Goal: Task Accomplishment & Management: Use online tool/utility

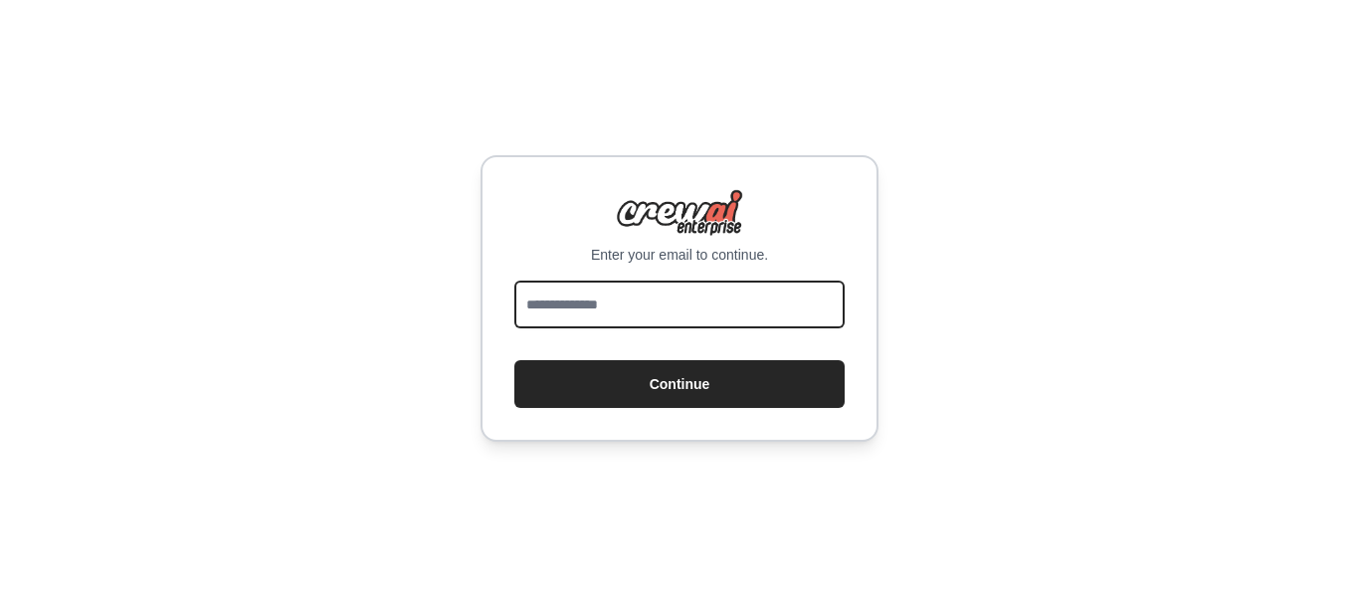
click at [599, 317] on input "email" at bounding box center [679, 304] width 330 height 48
type input "**********"
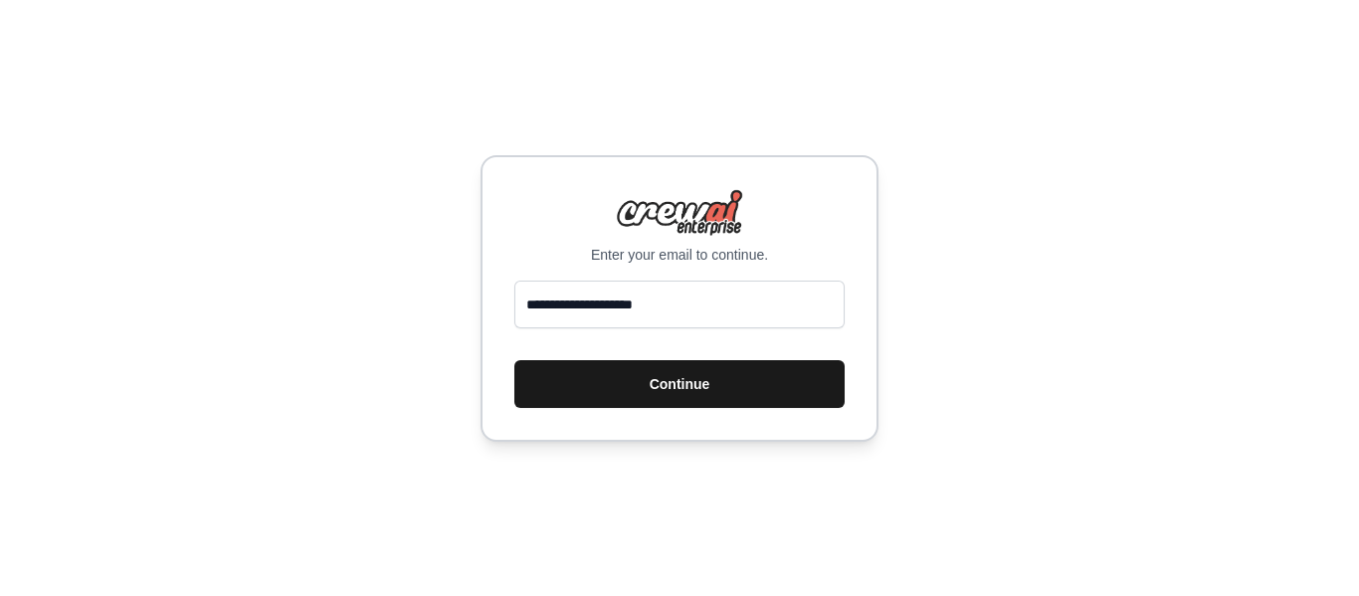
click at [644, 381] on button "Continue" at bounding box center [679, 384] width 330 height 48
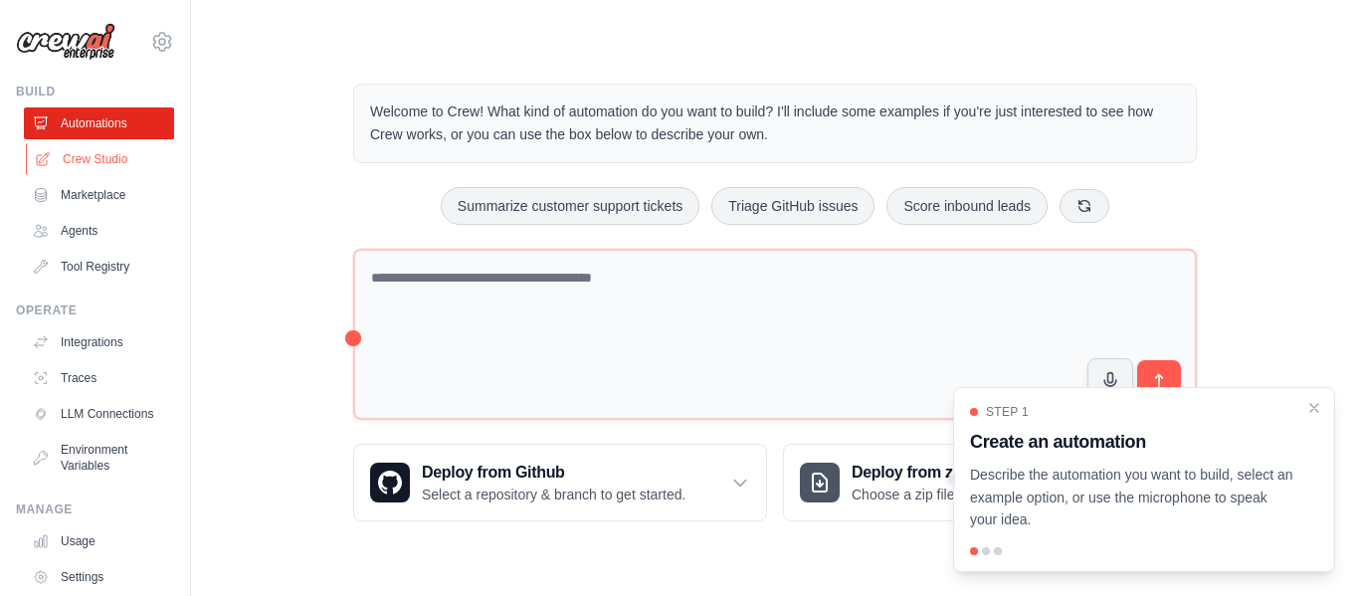
click at [66, 159] on link "Crew Studio" at bounding box center [101, 159] width 150 height 32
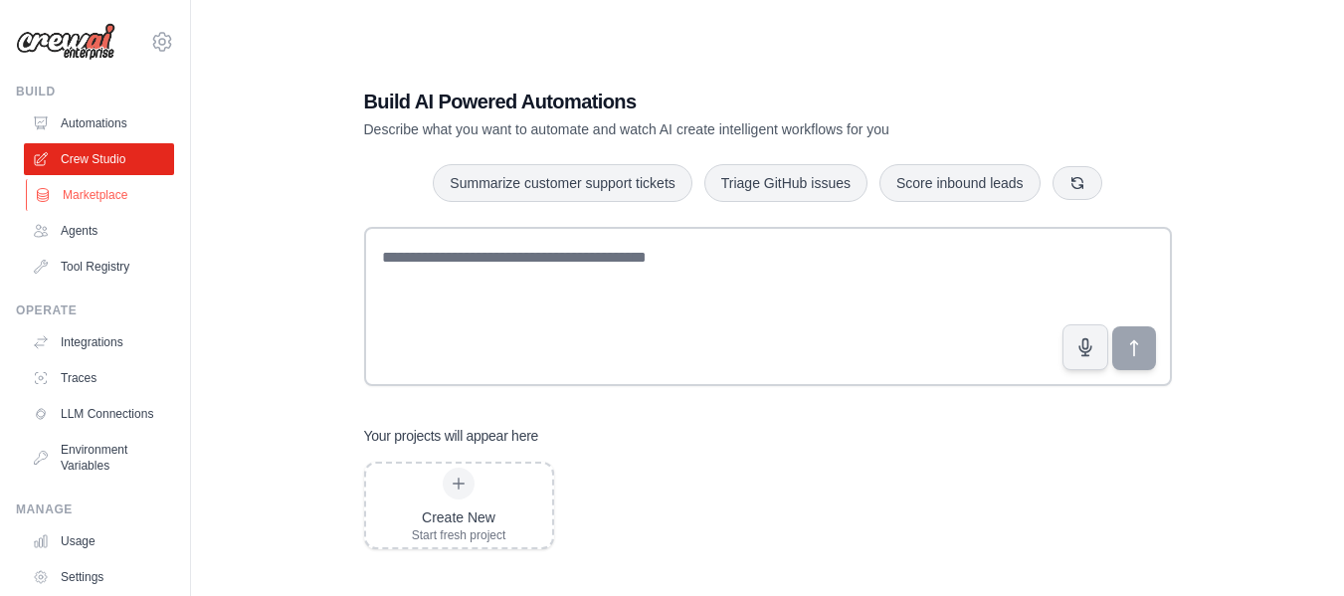
click at [83, 190] on link "Marketplace" at bounding box center [101, 195] width 150 height 32
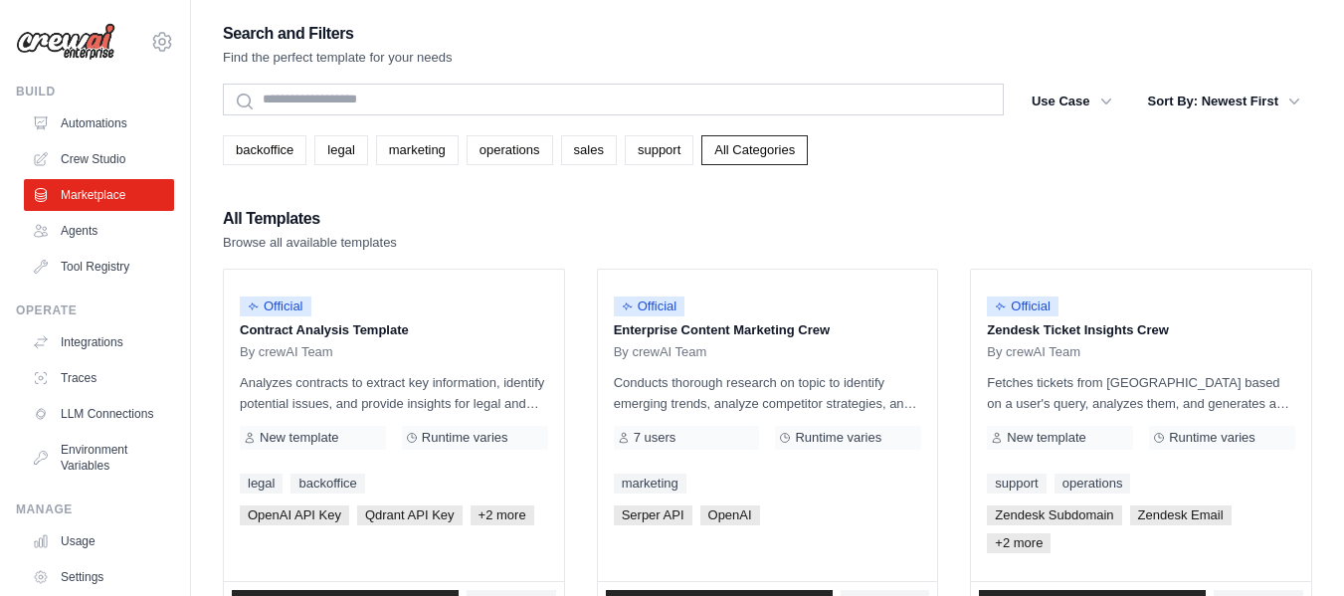
scroll to position [99, 0]
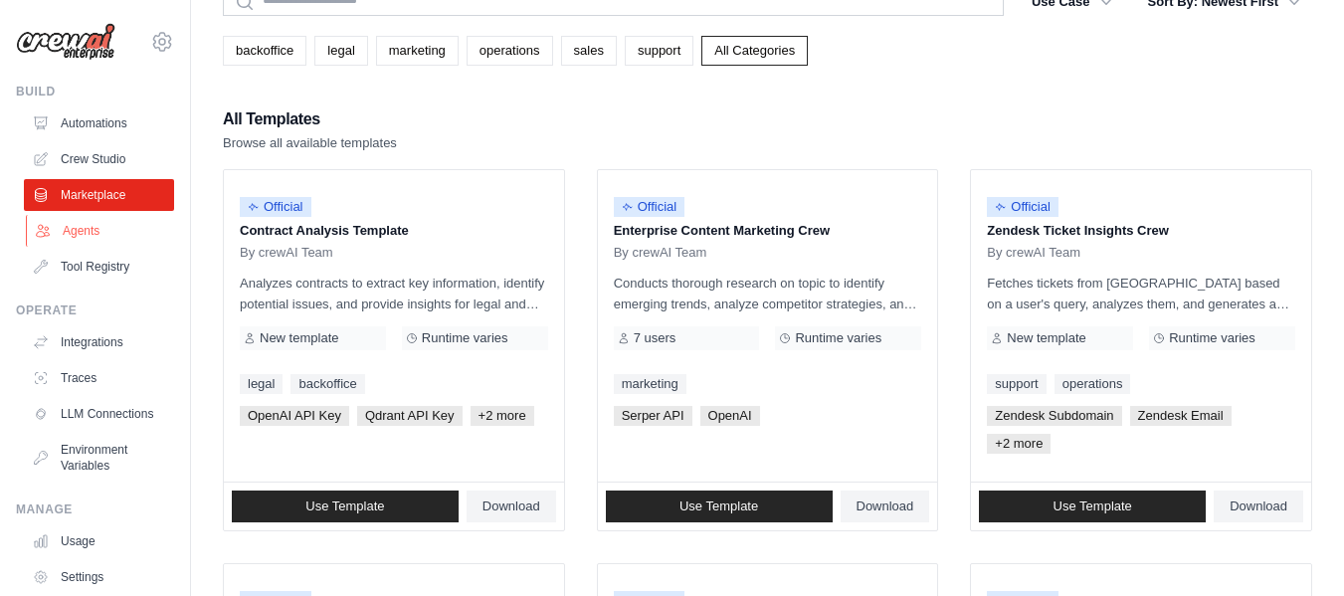
click at [58, 237] on link "Agents" at bounding box center [101, 231] width 150 height 32
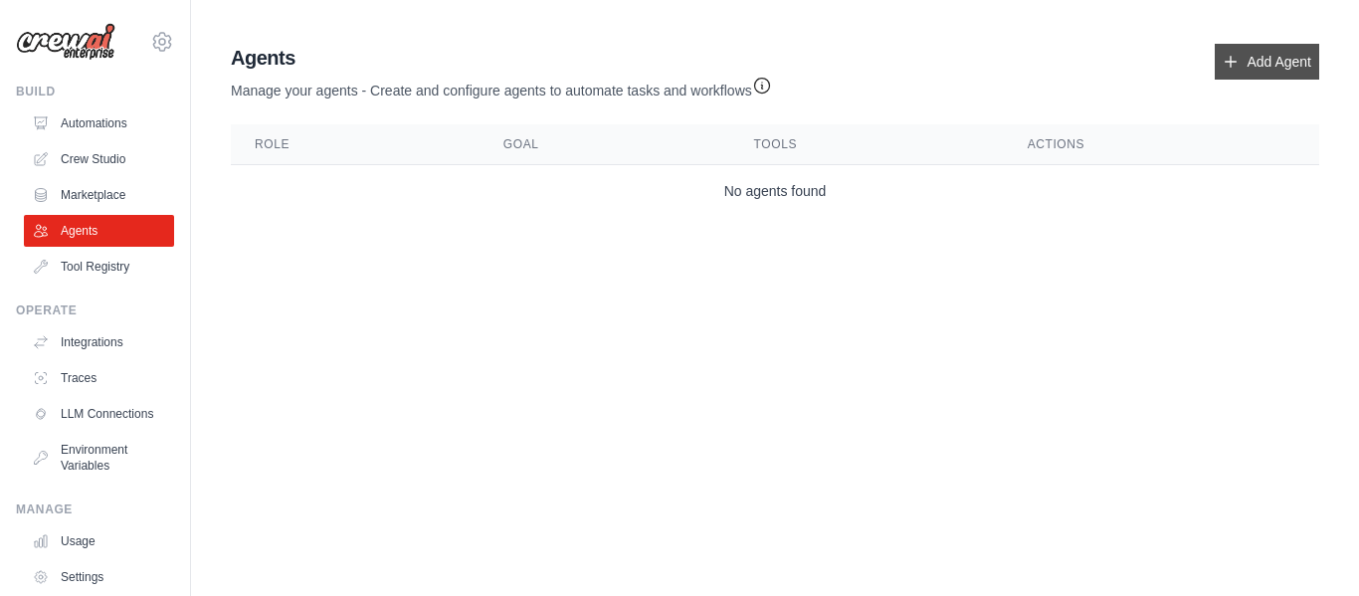
click at [1250, 54] on link "Add Agent" at bounding box center [1266, 62] width 104 height 36
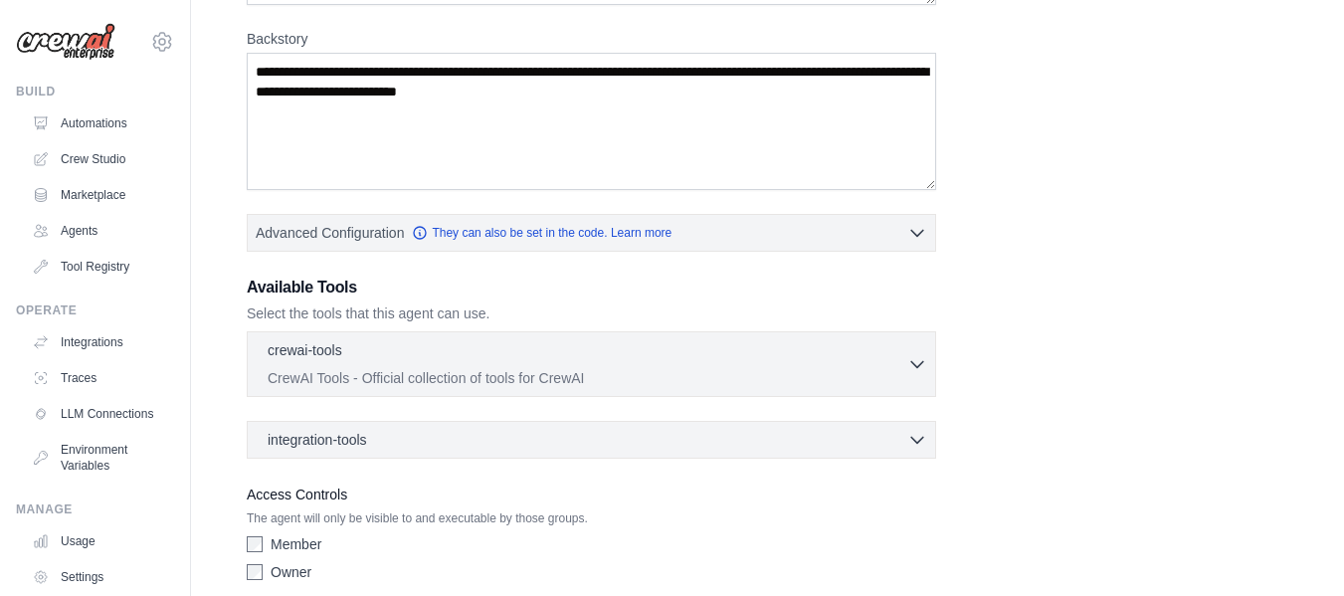
scroll to position [382, 0]
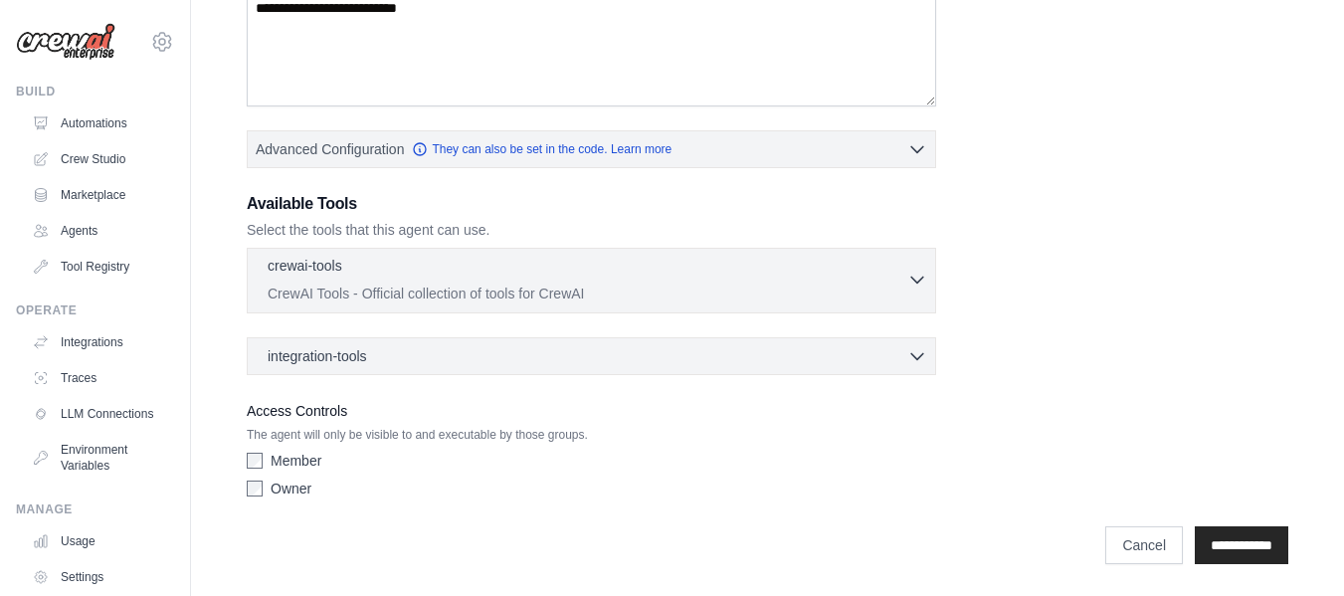
click at [629, 278] on div "crewai-tools 0 selected" at bounding box center [587, 268] width 639 height 24
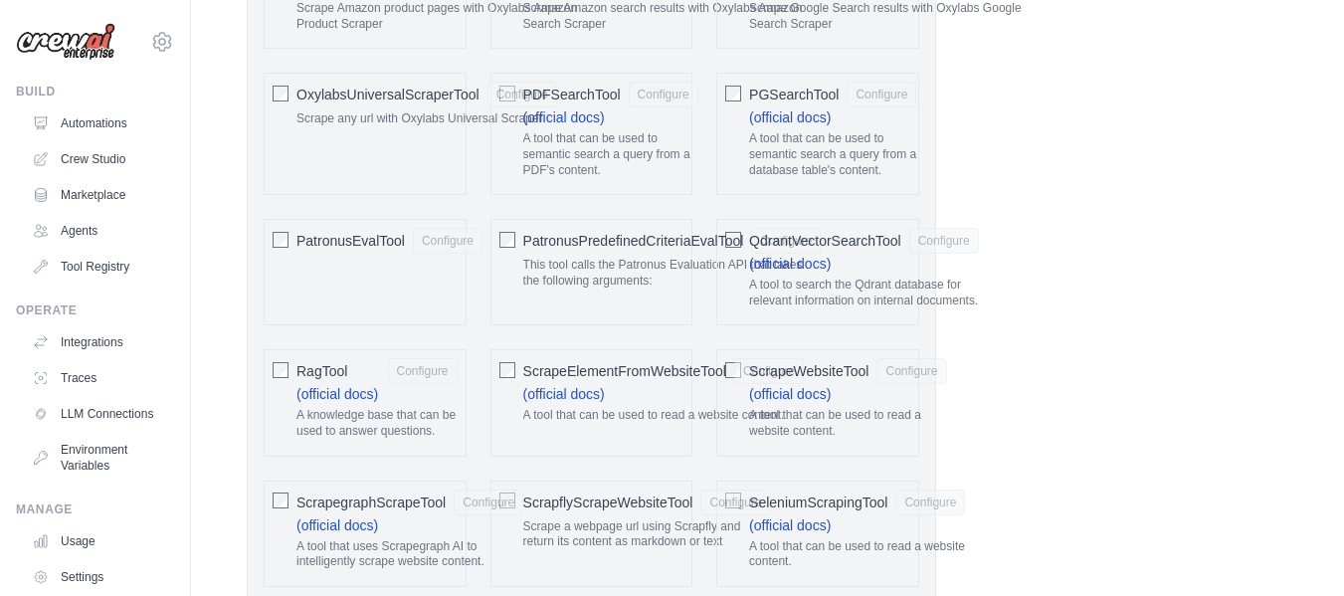
scroll to position [2570, 0]
click at [110, 338] on link "Integrations" at bounding box center [101, 342] width 150 height 32
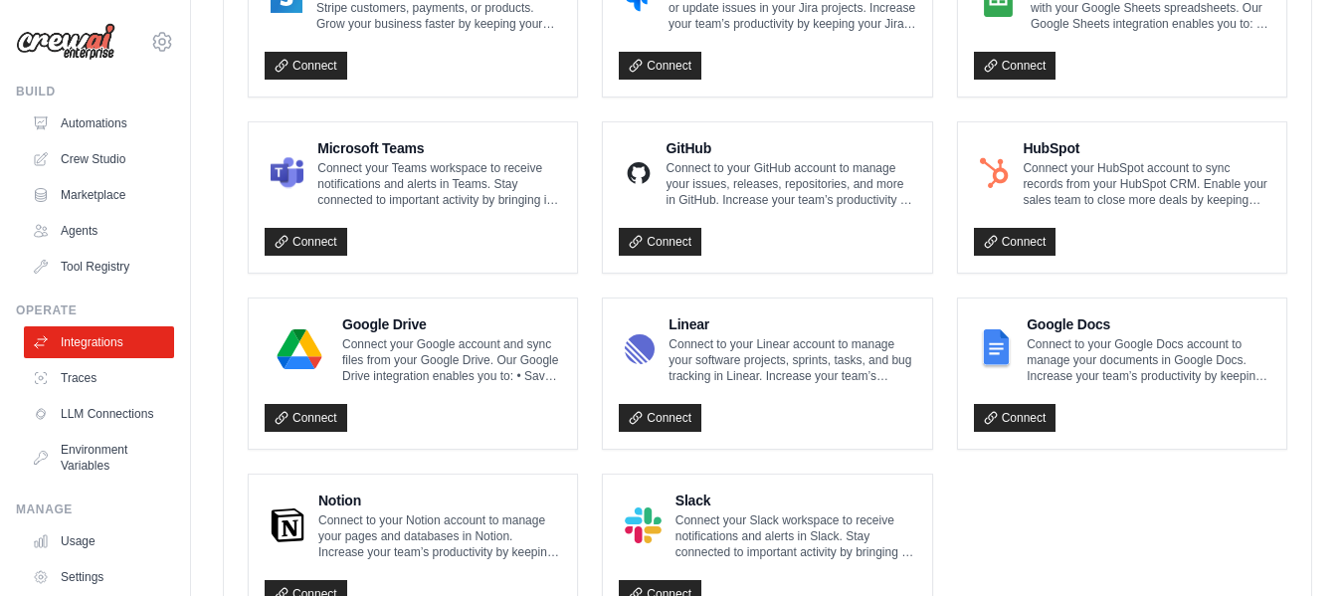
scroll to position [1193, 0]
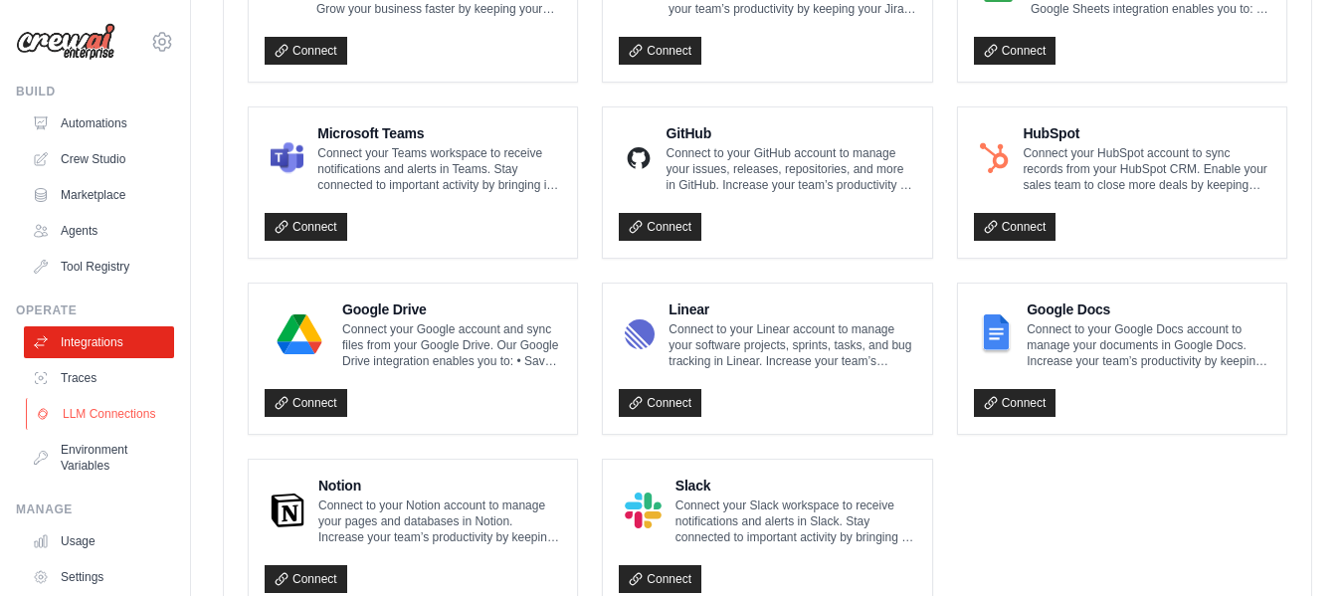
click at [85, 416] on link "LLM Connections" at bounding box center [101, 414] width 150 height 32
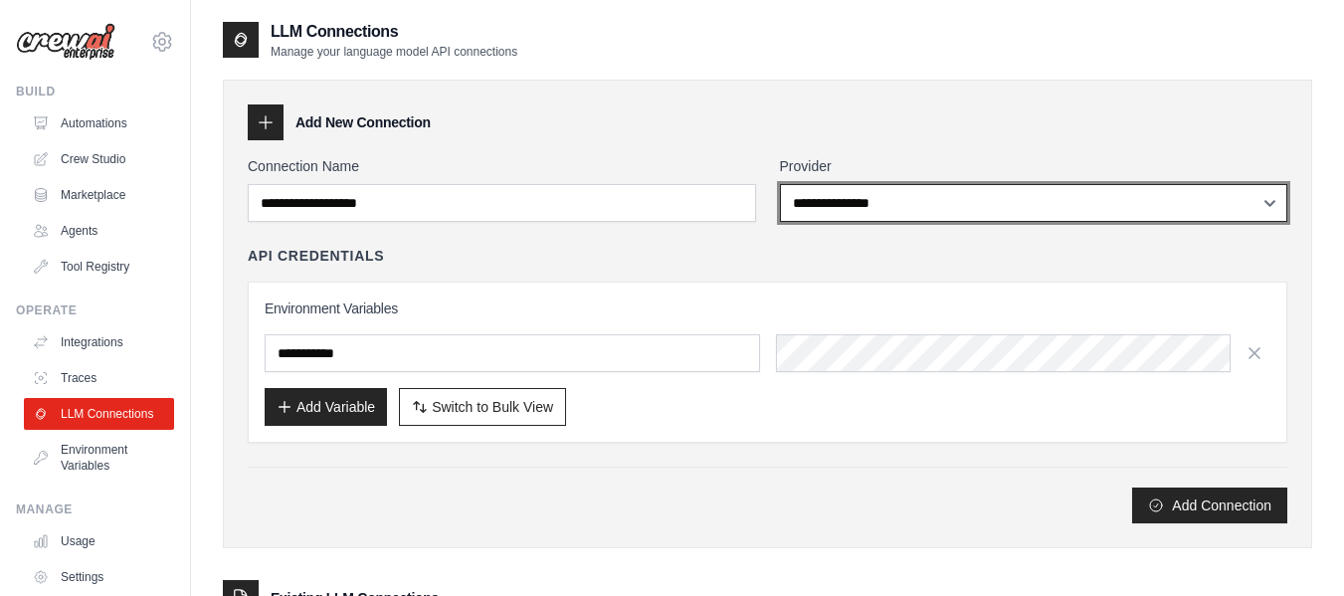
click at [886, 201] on select "**********" at bounding box center [1034, 203] width 508 height 38
select select "******"
click at [780, 184] on select "**********" at bounding box center [1034, 203] width 508 height 38
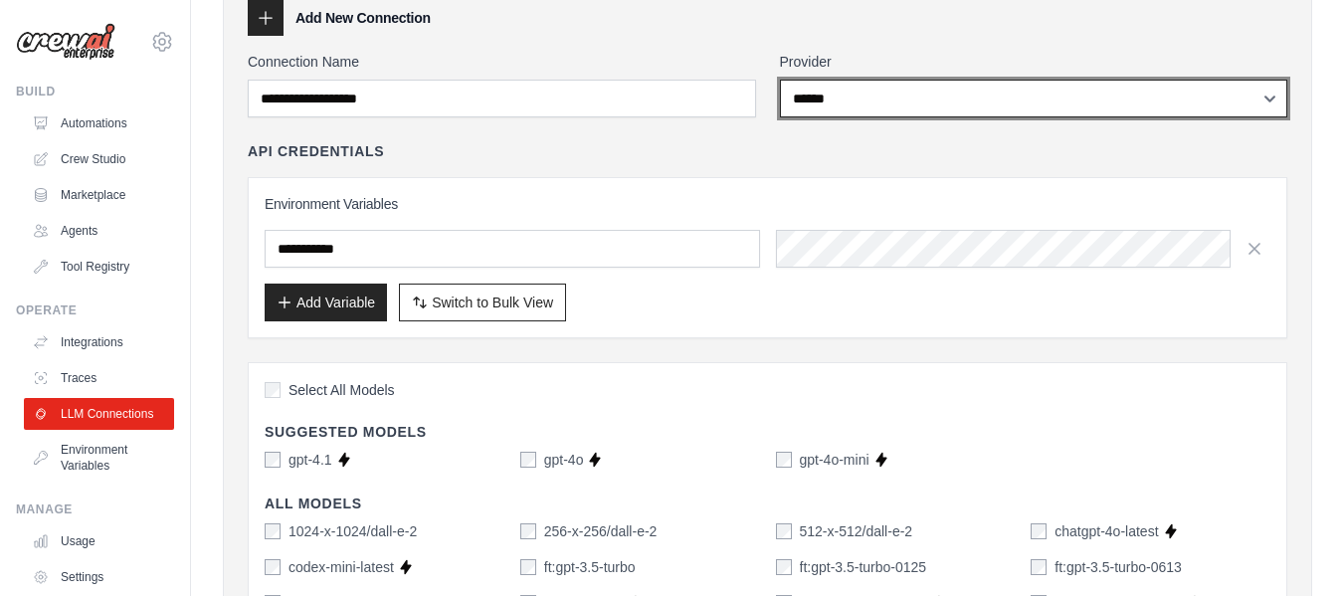
scroll to position [298, 0]
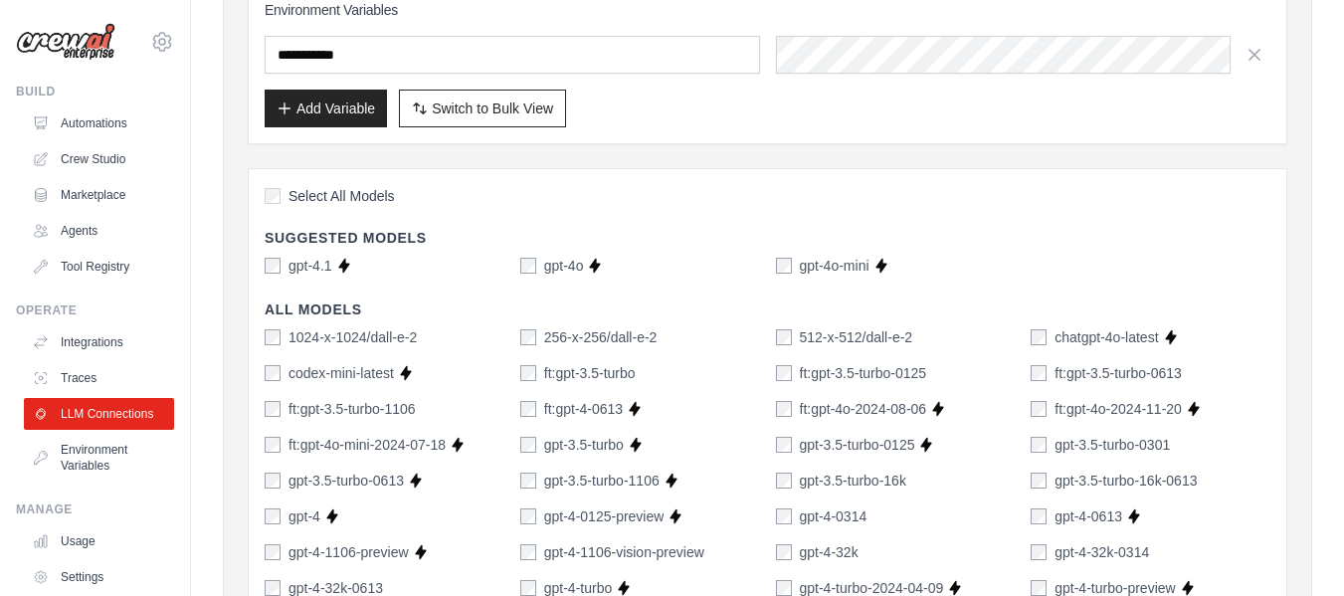
click at [283, 269] on div "gpt-4.1" at bounding box center [299, 266] width 68 height 20
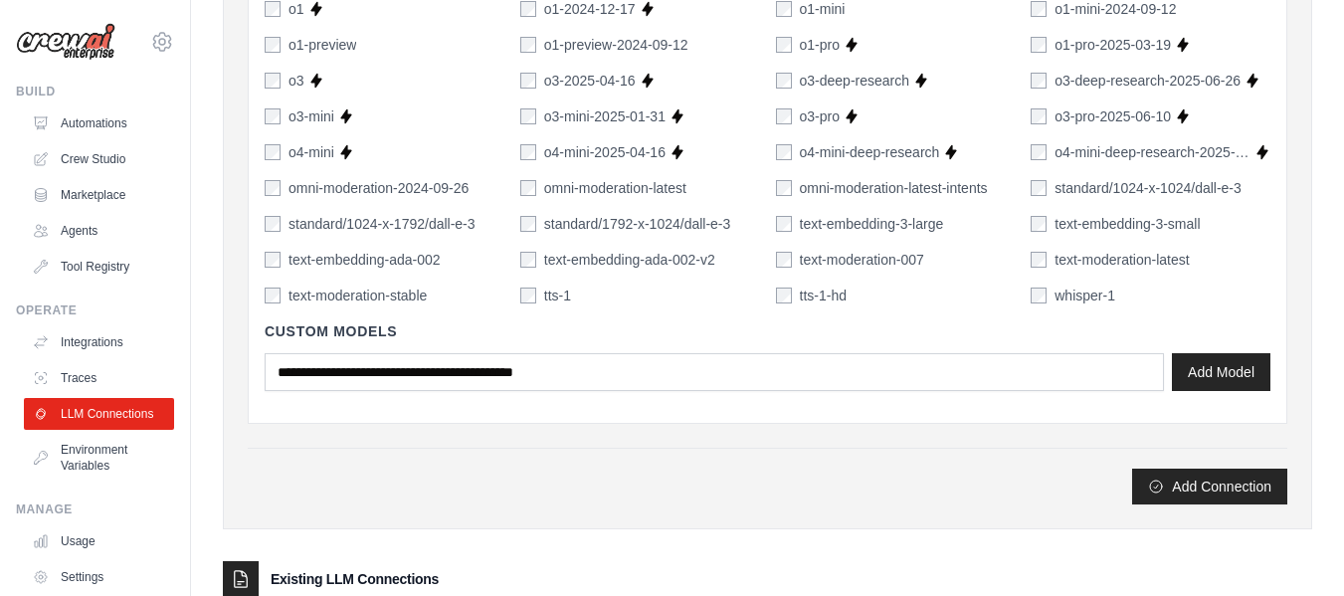
scroll to position [1542, 0]
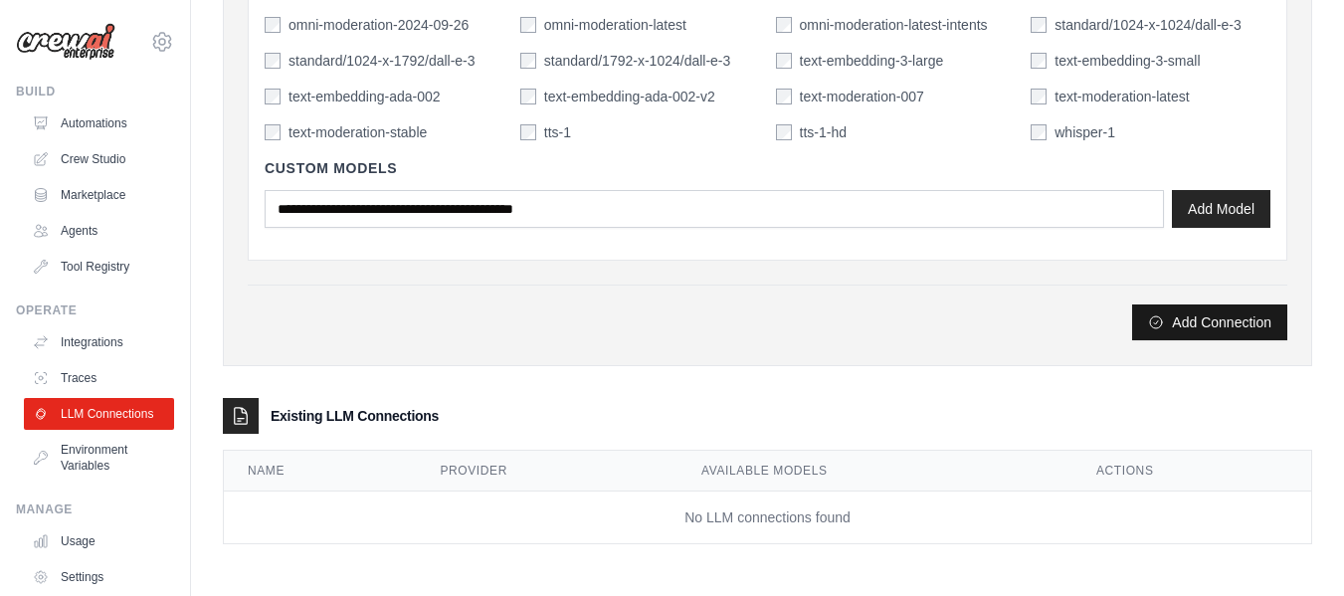
click at [1175, 328] on button "Add Connection" at bounding box center [1209, 322] width 155 height 36
type input "******"
click at [1210, 311] on button "Add Connection" at bounding box center [1209, 322] width 155 height 36
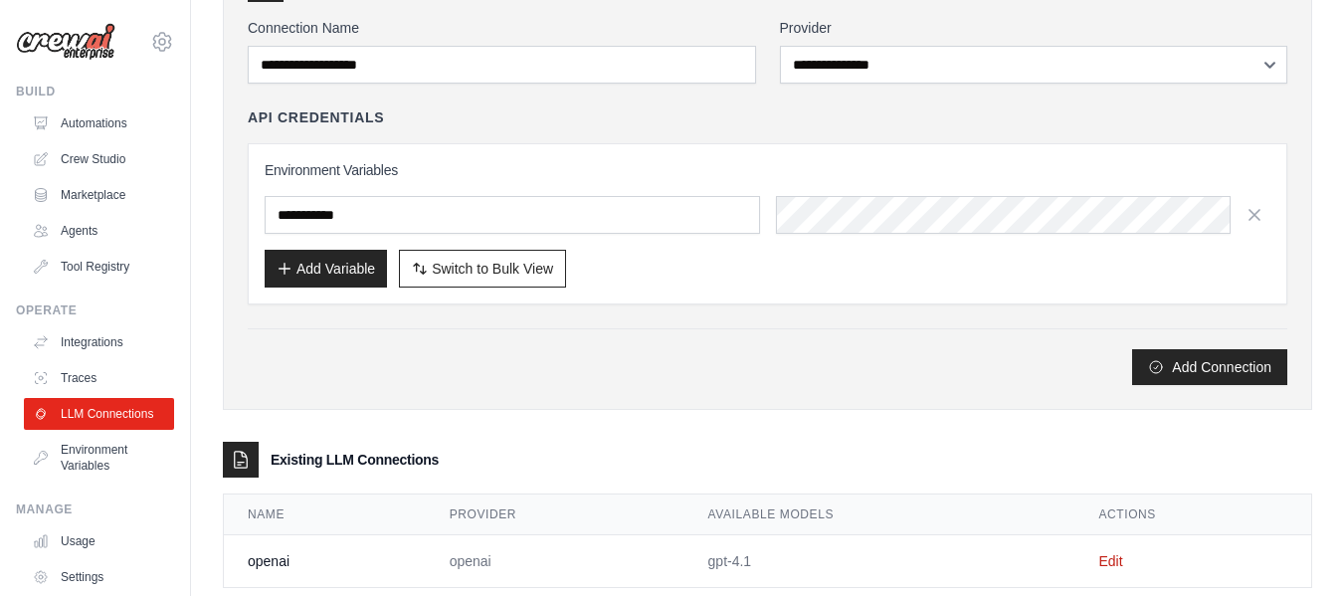
scroll to position [250, 0]
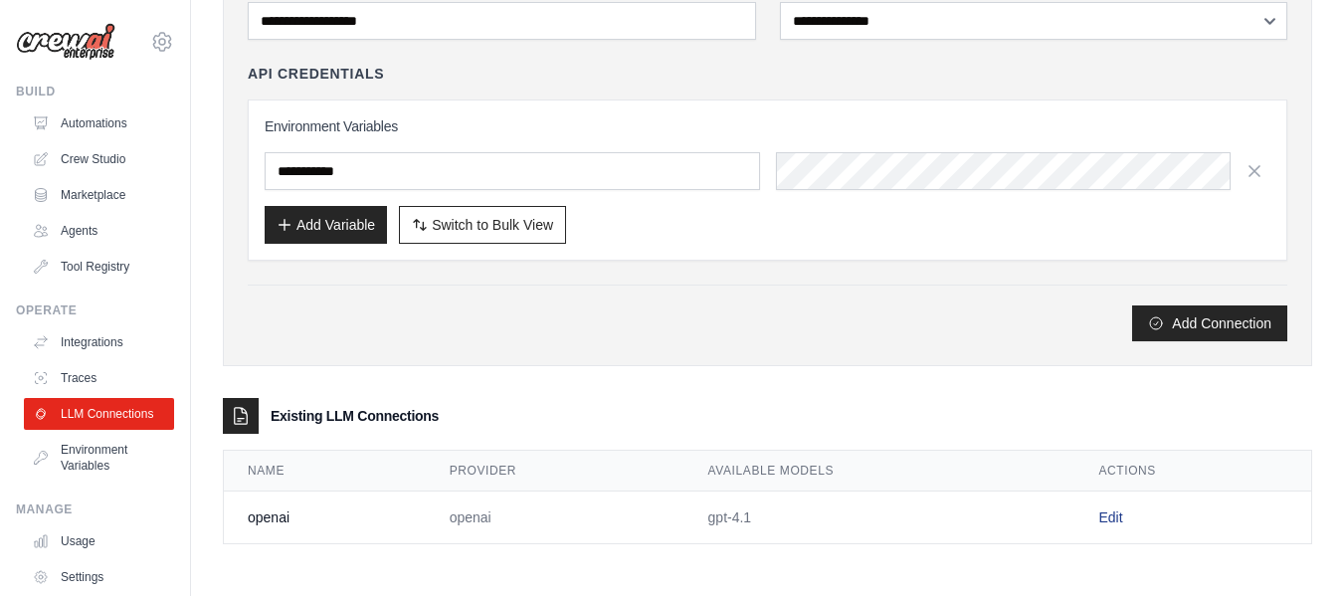
click at [1109, 521] on link "Edit" at bounding box center [1110, 517] width 24 height 16
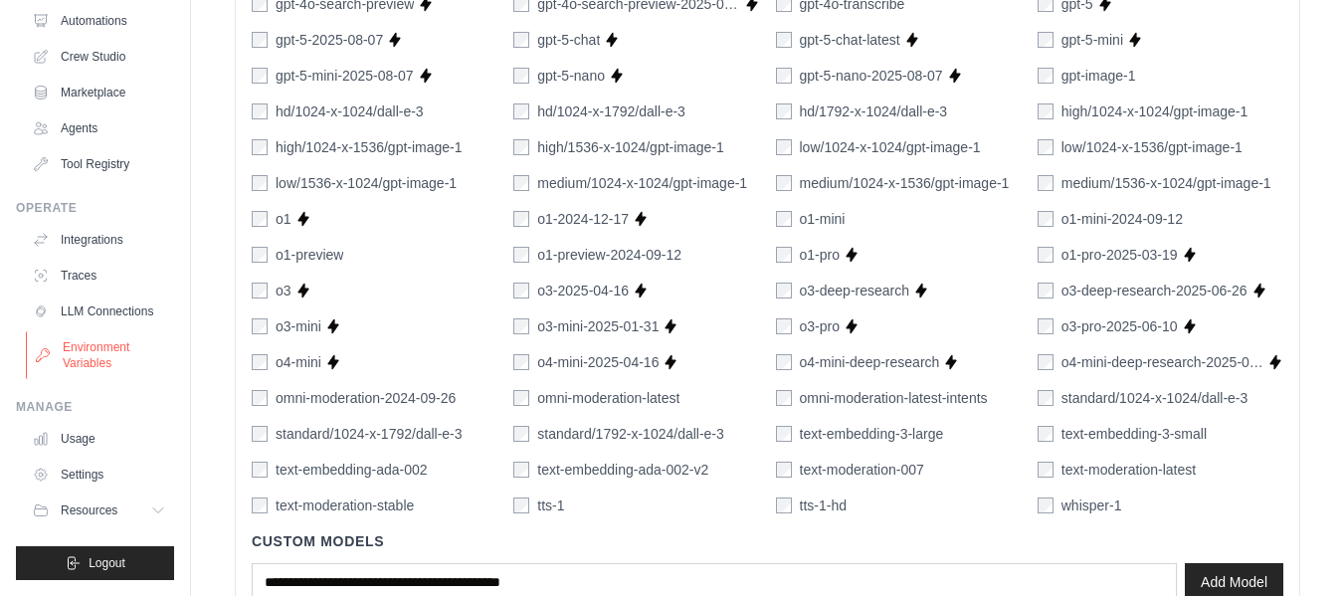
scroll to position [118, 0]
click at [68, 432] on link "Usage" at bounding box center [101, 439] width 150 height 32
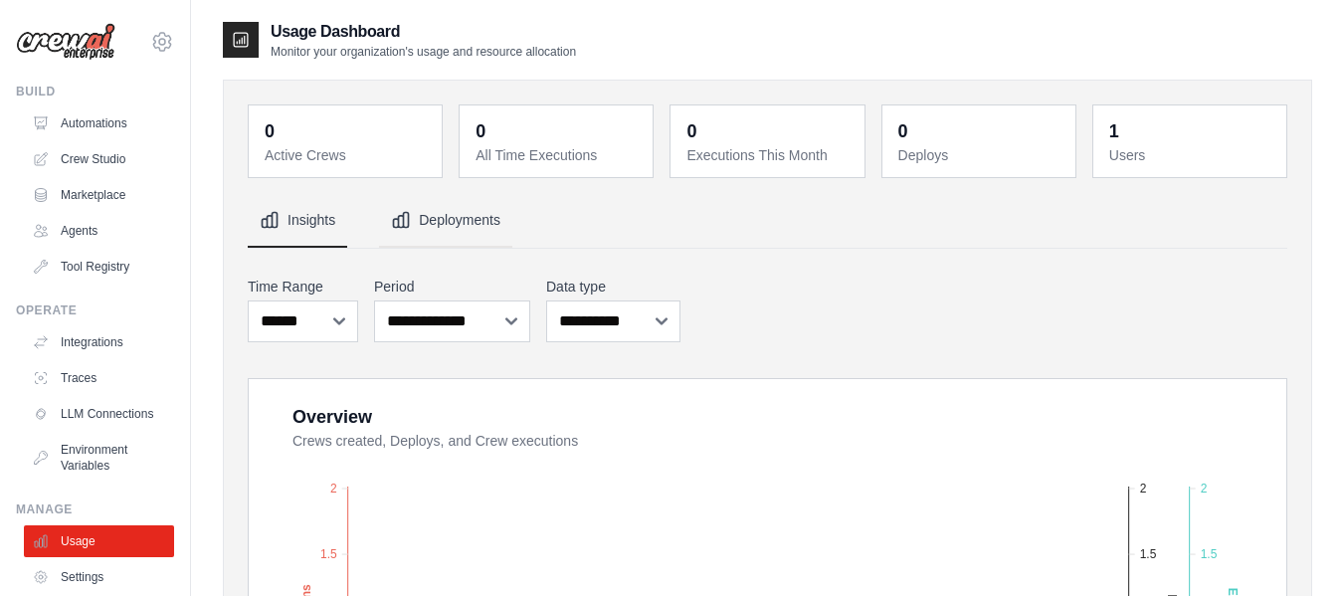
click at [463, 217] on button "Deployments" at bounding box center [445, 221] width 133 height 54
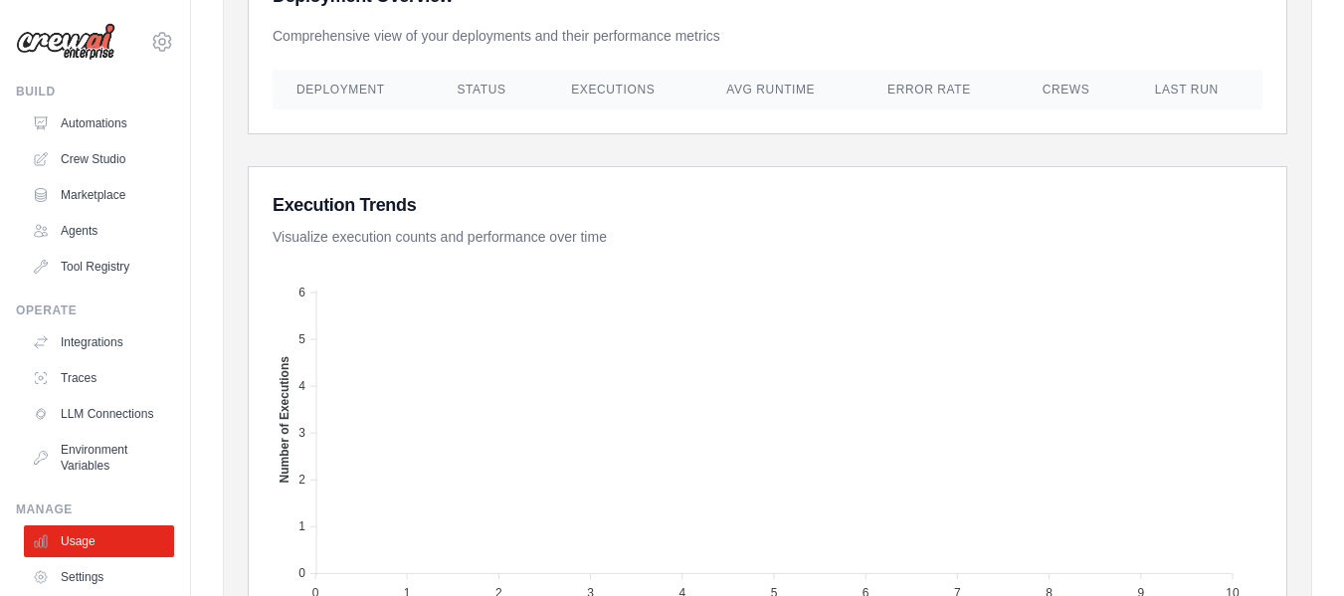
scroll to position [398, 0]
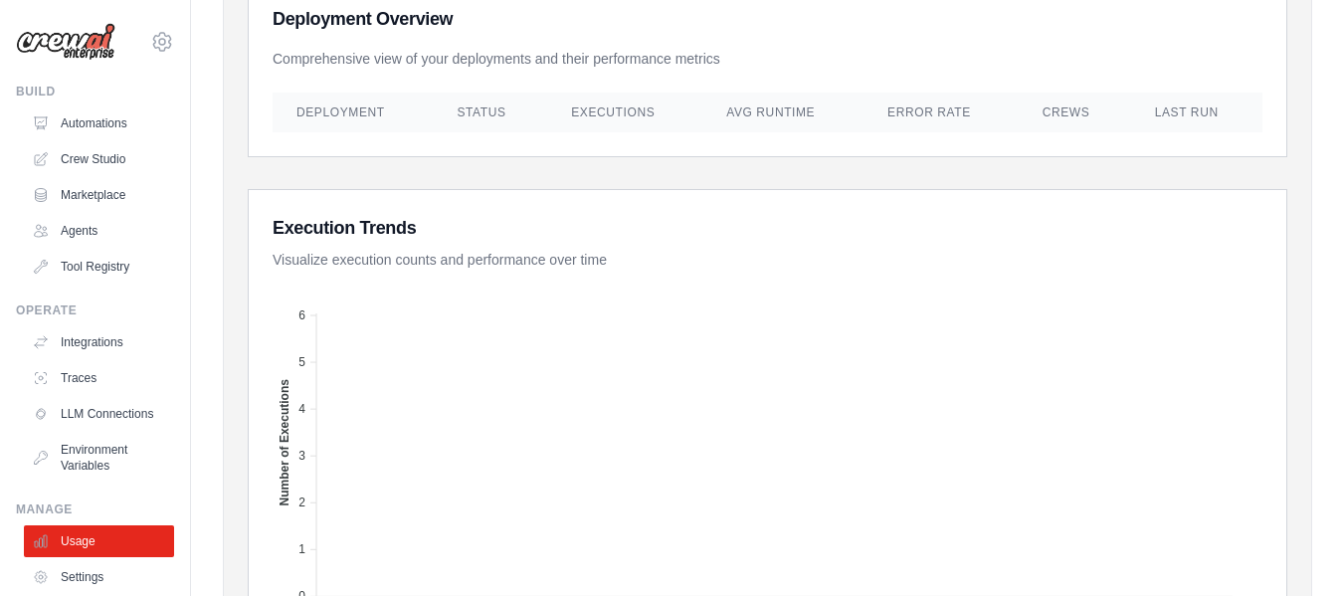
click at [479, 110] on th "Status" at bounding box center [490, 112] width 114 height 40
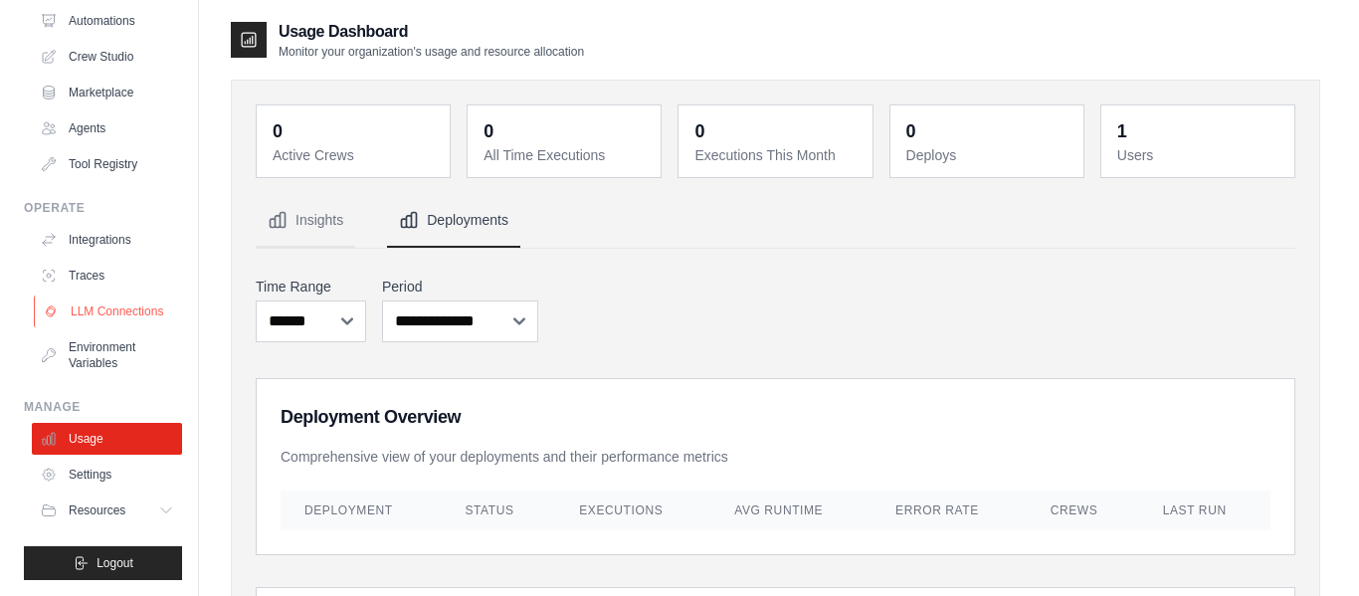
scroll to position [0, 0]
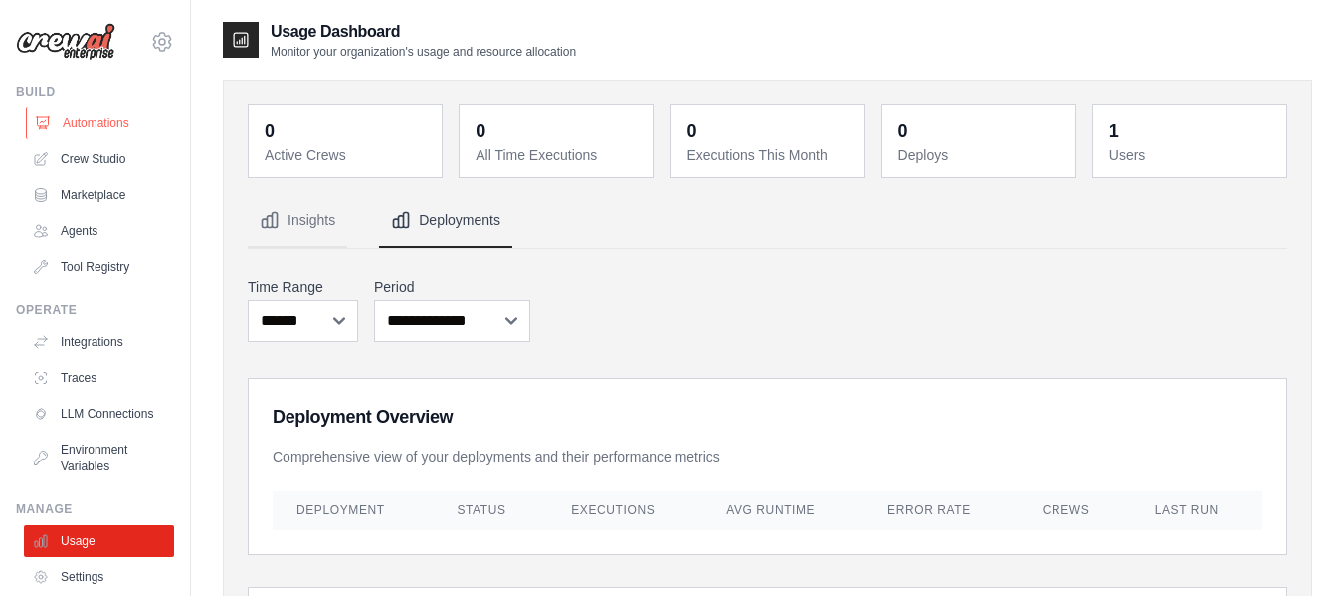
click at [115, 131] on link "Automations" at bounding box center [101, 123] width 150 height 32
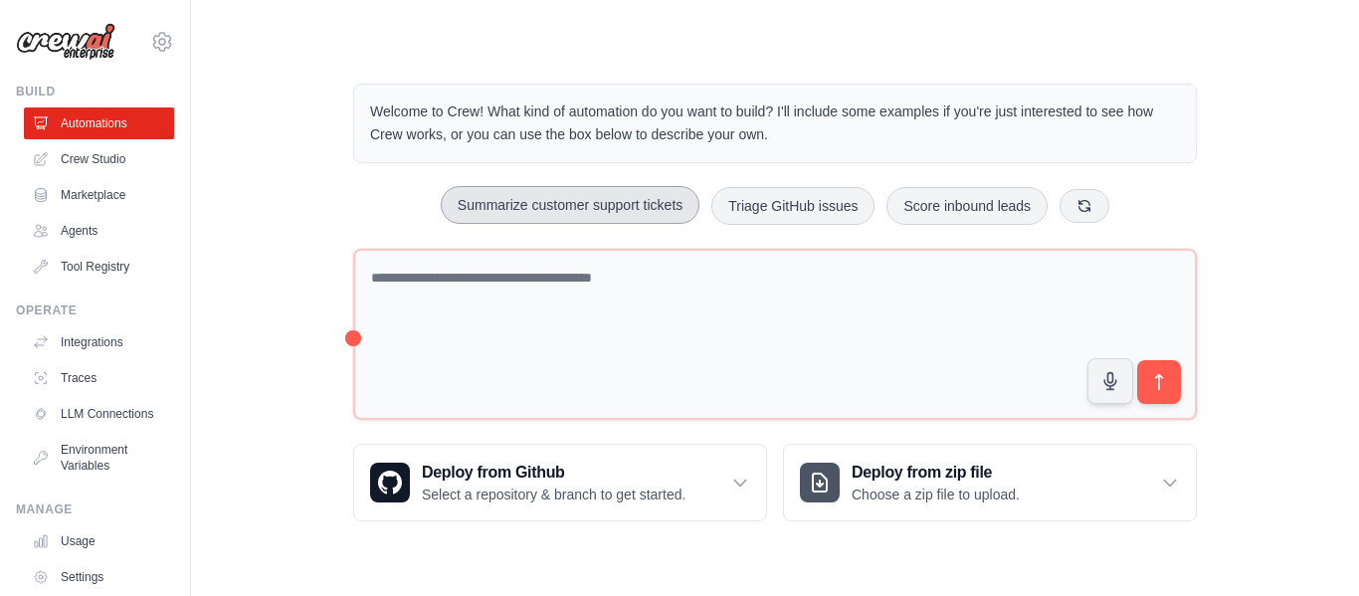
drag, startPoint x: 681, startPoint y: 207, endPoint x: 671, endPoint y: 189, distance: 20.5
click at [677, 201] on button "Summarize customer support tickets" at bounding box center [570, 205] width 259 height 38
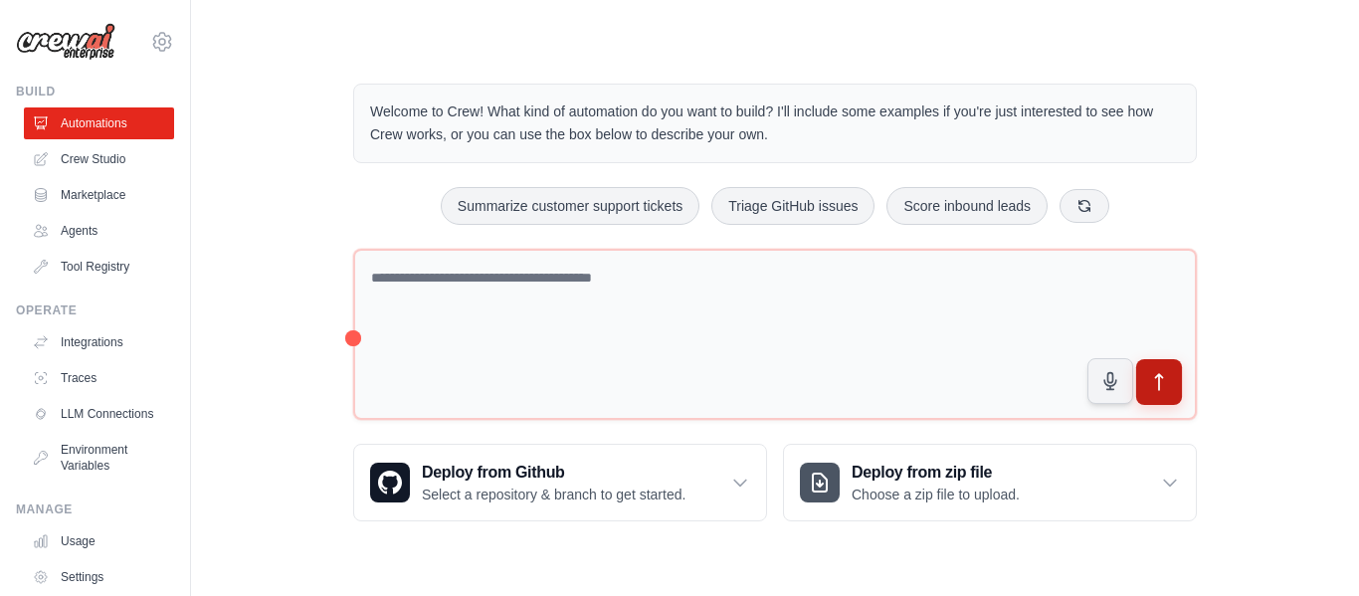
click at [1142, 381] on button "submit" at bounding box center [1159, 382] width 46 height 46
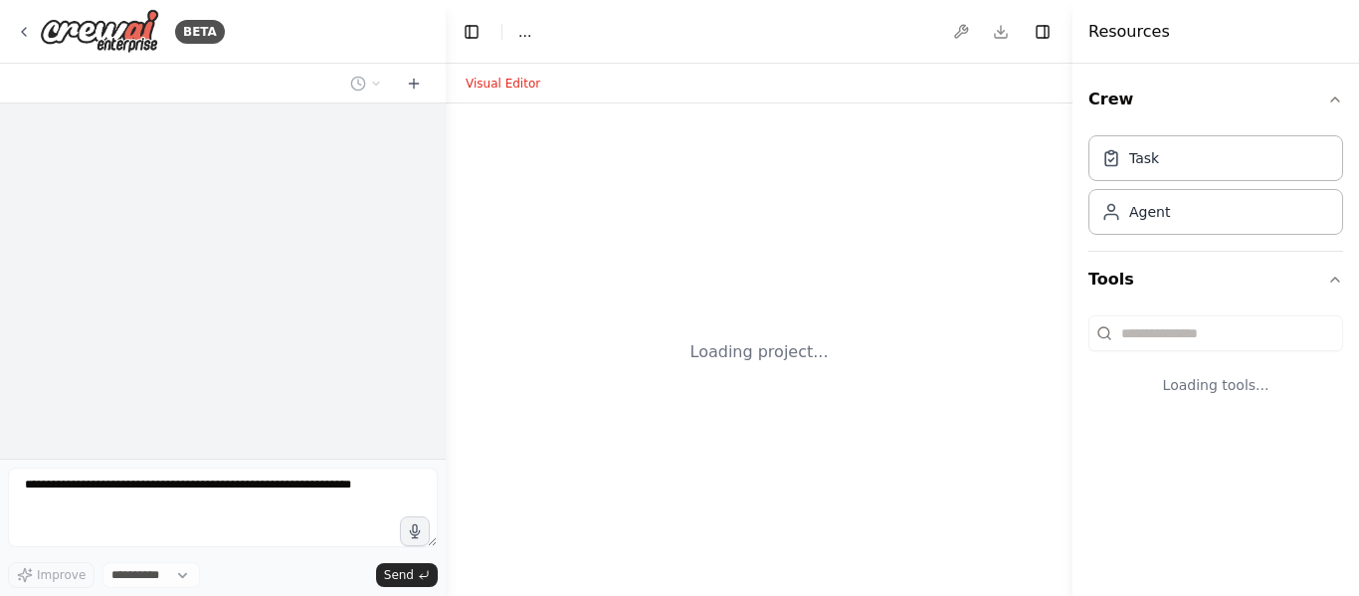
select select "****"
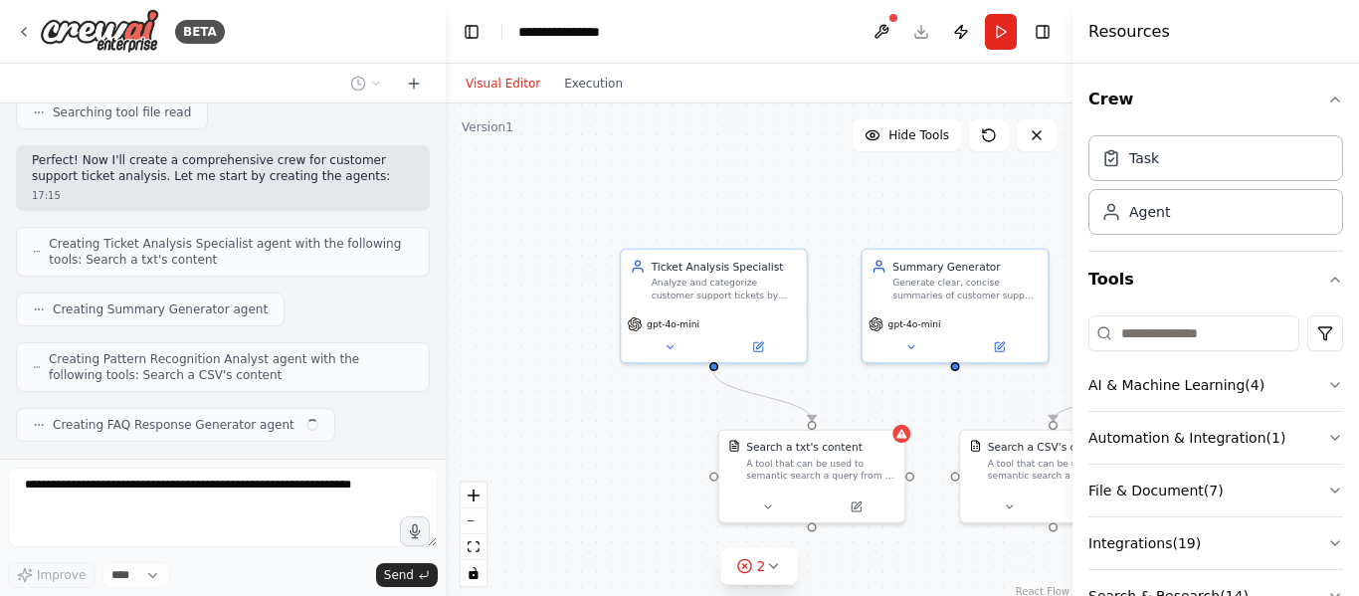
scroll to position [516, 0]
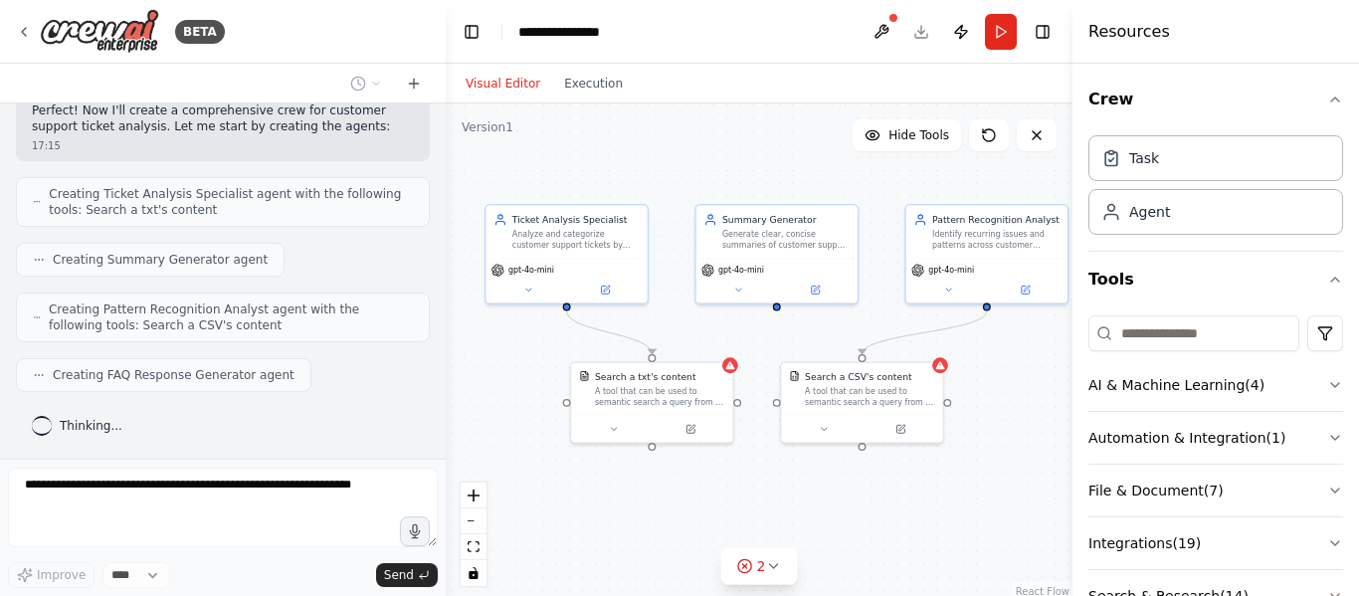
drag, startPoint x: 869, startPoint y: 395, endPoint x: 705, endPoint y: 313, distance: 183.2
click at [705, 330] on div ".deletable-edge-delete-btn { width: 20px; height: 20px; border: 0px solid #ffff…" at bounding box center [759, 351] width 627 height 497
click at [731, 289] on button at bounding box center [738, 285] width 75 height 16
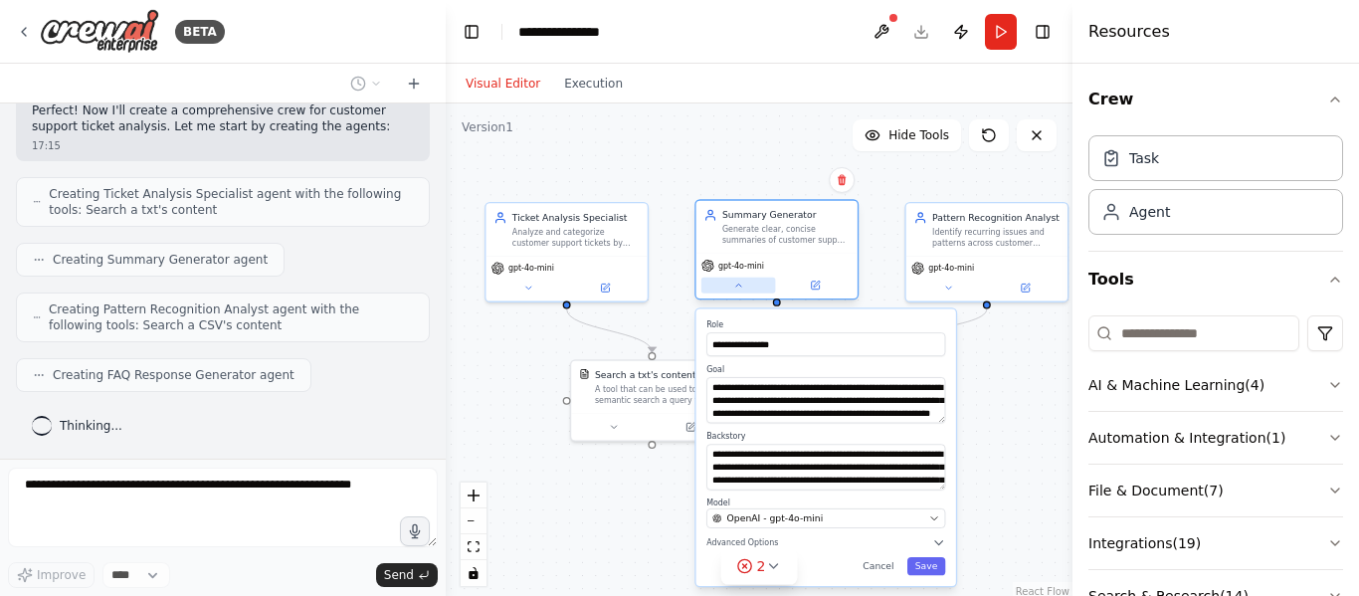
scroll to position [633, 0]
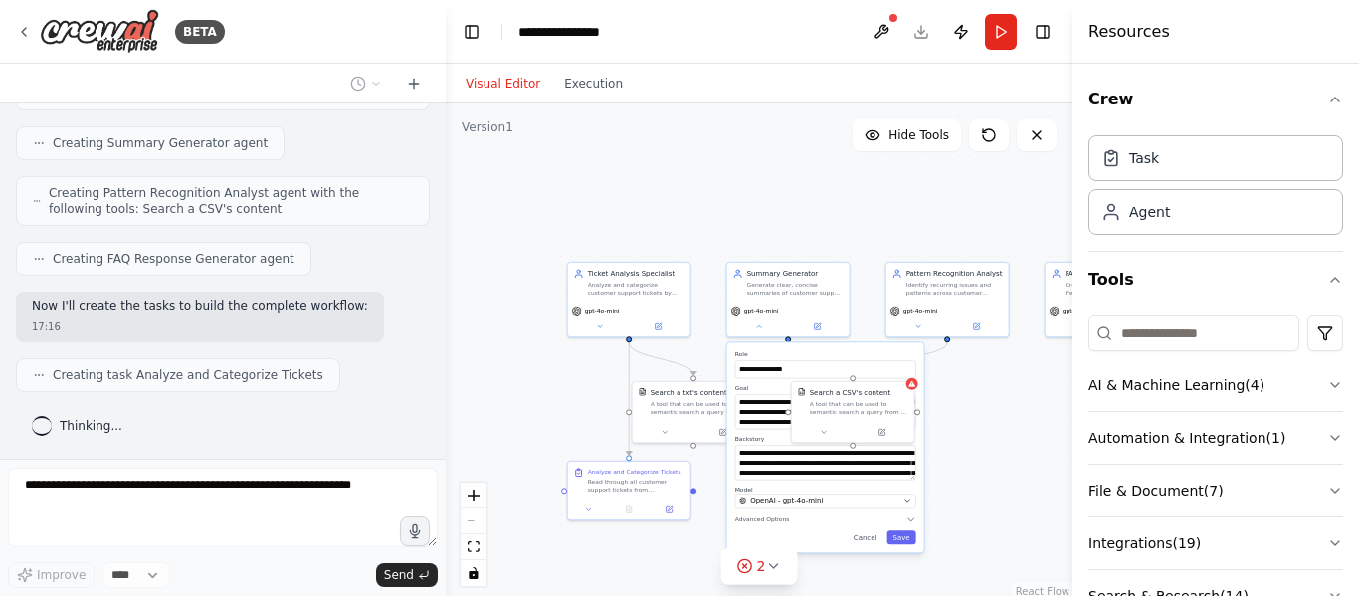
click at [786, 534] on div "Cancel Save" at bounding box center [825, 537] width 181 height 14
click at [772, 527] on div "**********" at bounding box center [825, 447] width 197 height 210
click at [758, 520] on span "Advanced Options" at bounding box center [762, 519] width 55 height 8
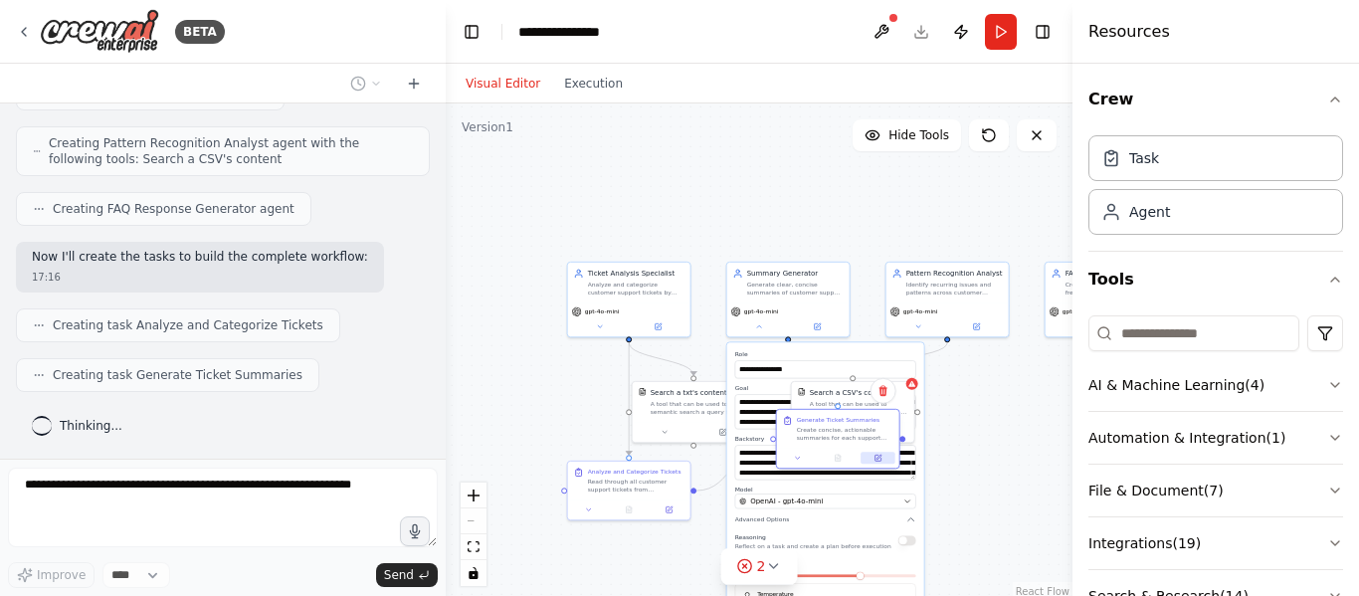
drag, startPoint x: 825, startPoint y: 510, endPoint x: 861, endPoint y: 423, distance: 94.6
click at [861, 452] on button at bounding box center [877, 458] width 34 height 12
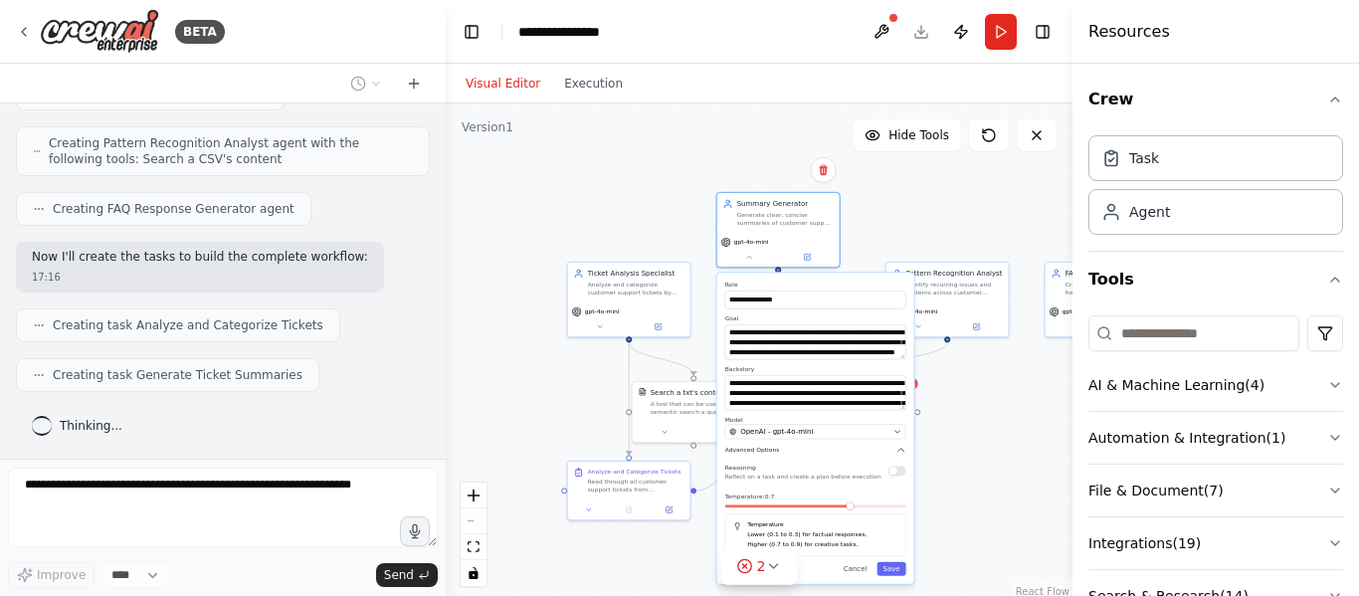
drag, startPoint x: 803, startPoint y: 520, endPoint x: 796, endPoint y: 452, distance: 69.0
click at [796, 452] on button "Advanced Options" at bounding box center [815, 450] width 181 height 10
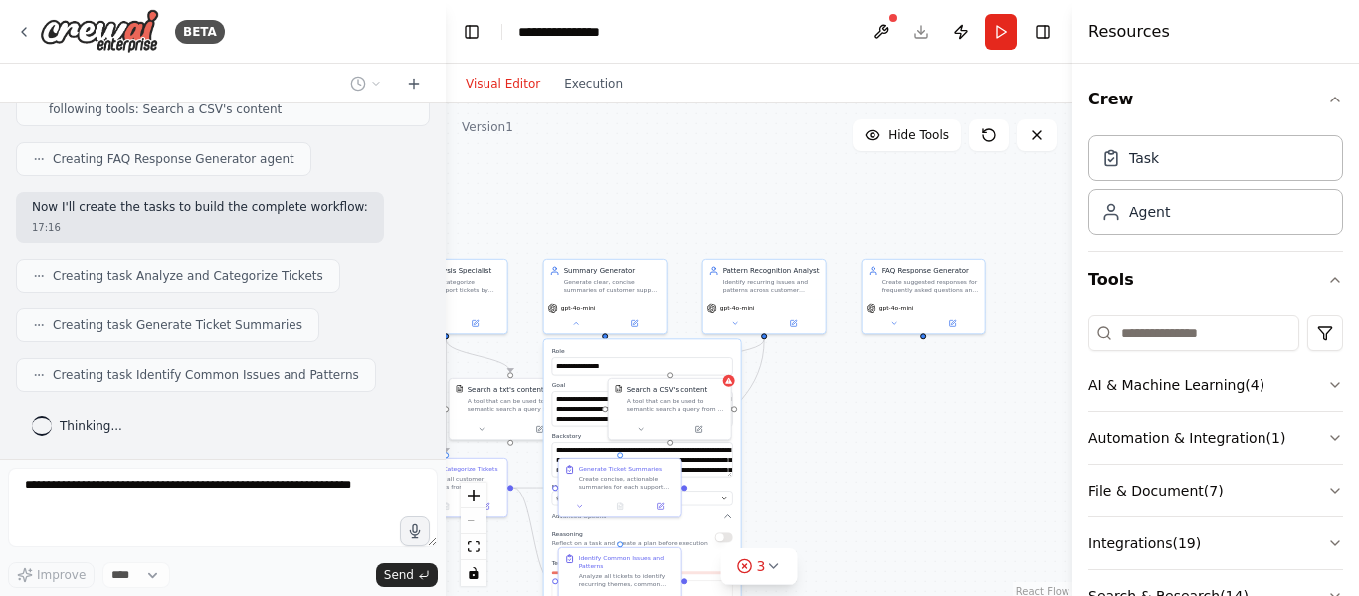
drag, startPoint x: 986, startPoint y: 416, endPoint x: 803, endPoint y: 413, distance: 183.0
click at [803, 413] on div ".deletable-edge-delete-btn { width: 20px; height: 20px; border: 0px solid #ffff…" at bounding box center [759, 351] width 627 height 497
click at [790, 319] on icon at bounding box center [793, 321] width 8 height 8
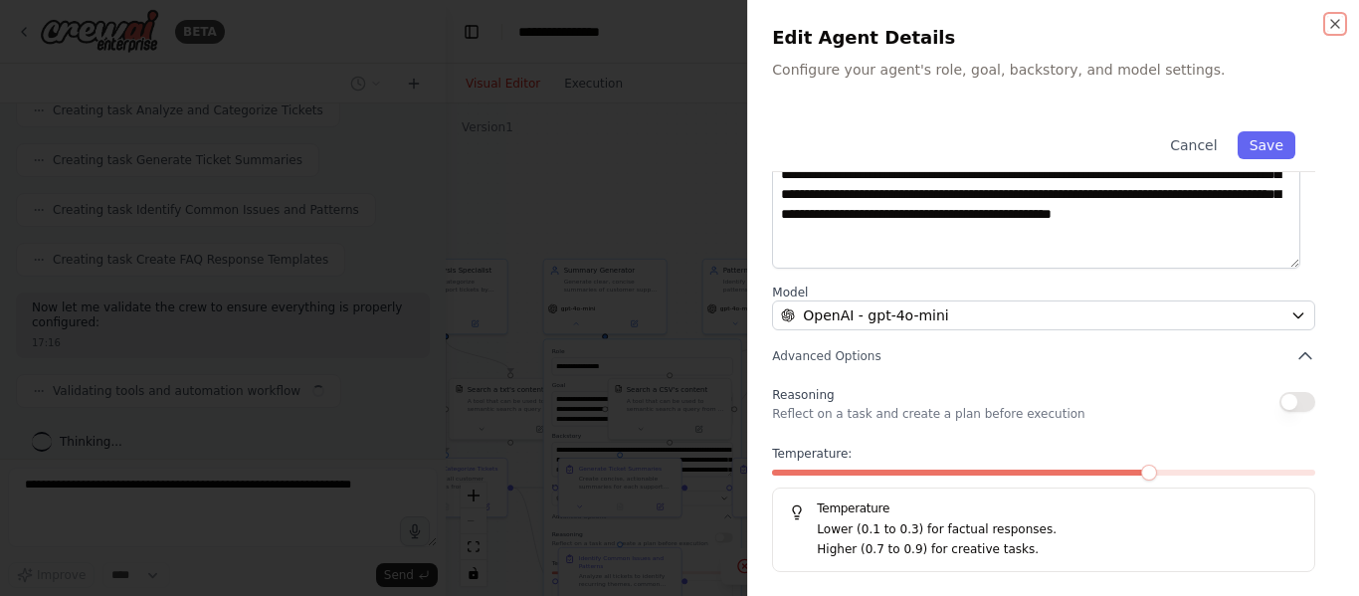
scroll to position [913, 0]
drag, startPoint x: 632, startPoint y: 188, endPoint x: 659, endPoint y: 178, distance: 29.6
click at [640, 189] on div at bounding box center [679, 298] width 1359 height 596
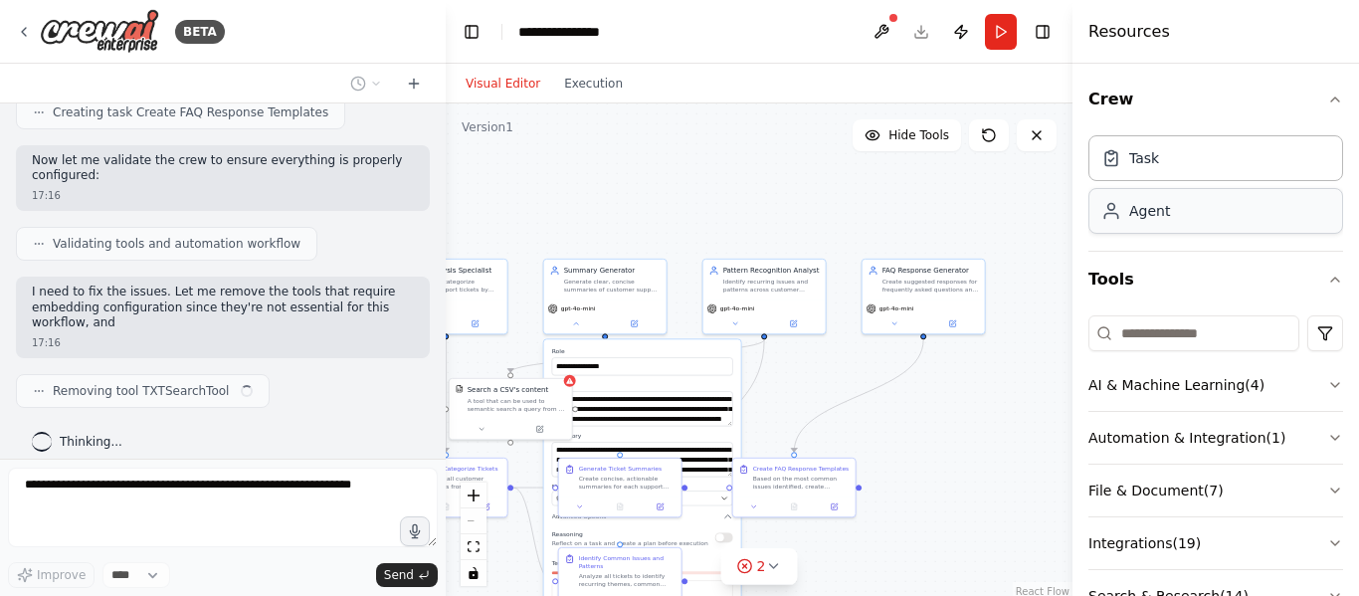
scroll to position [1060, 0]
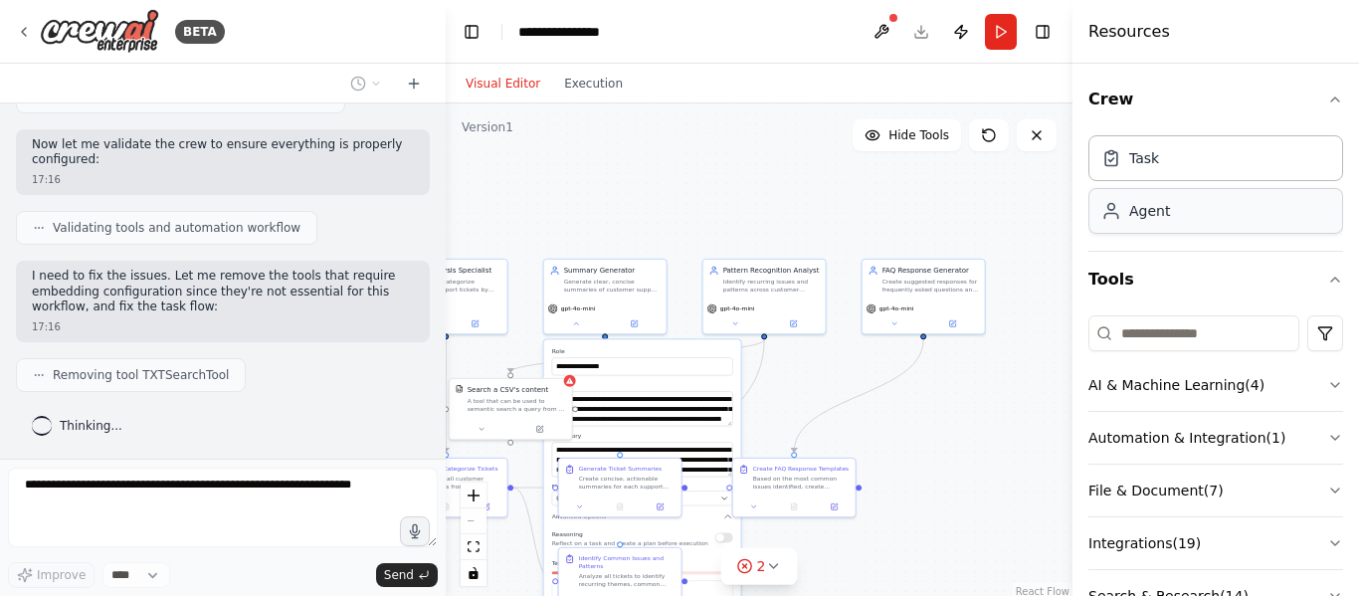
click at [1191, 202] on div "Agent" at bounding box center [1215, 211] width 255 height 46
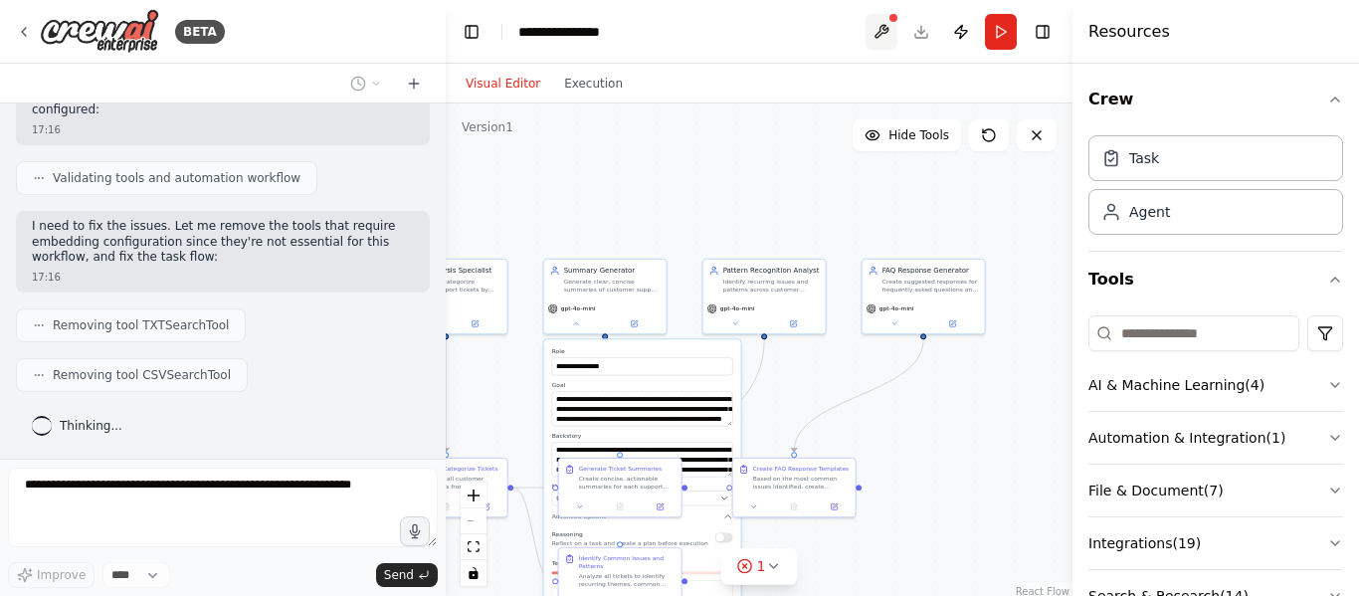
click at [873, 15] on button at bounding box center [881, 32] width 32 height 36
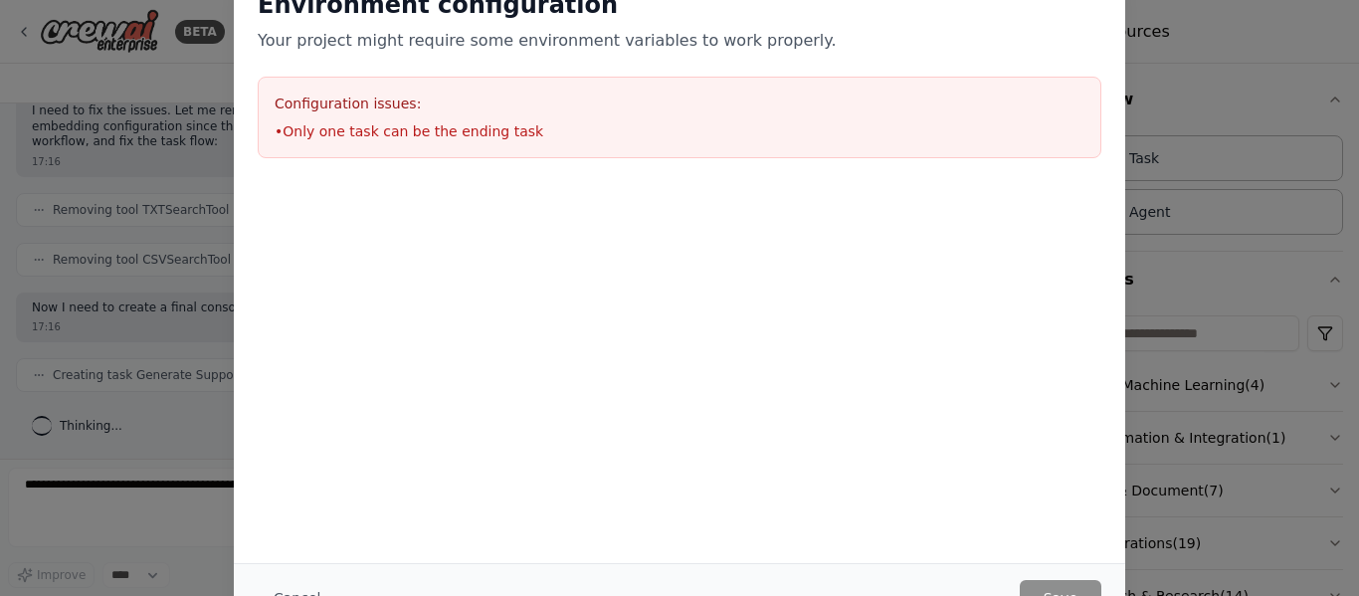
click at [1138, 116] on div "Environment configuration Your project might require some environment variables…" at bounding box center [679, 298] width 1359 height 596
